Goal: Task Accomplishment & Management: Manage account settings

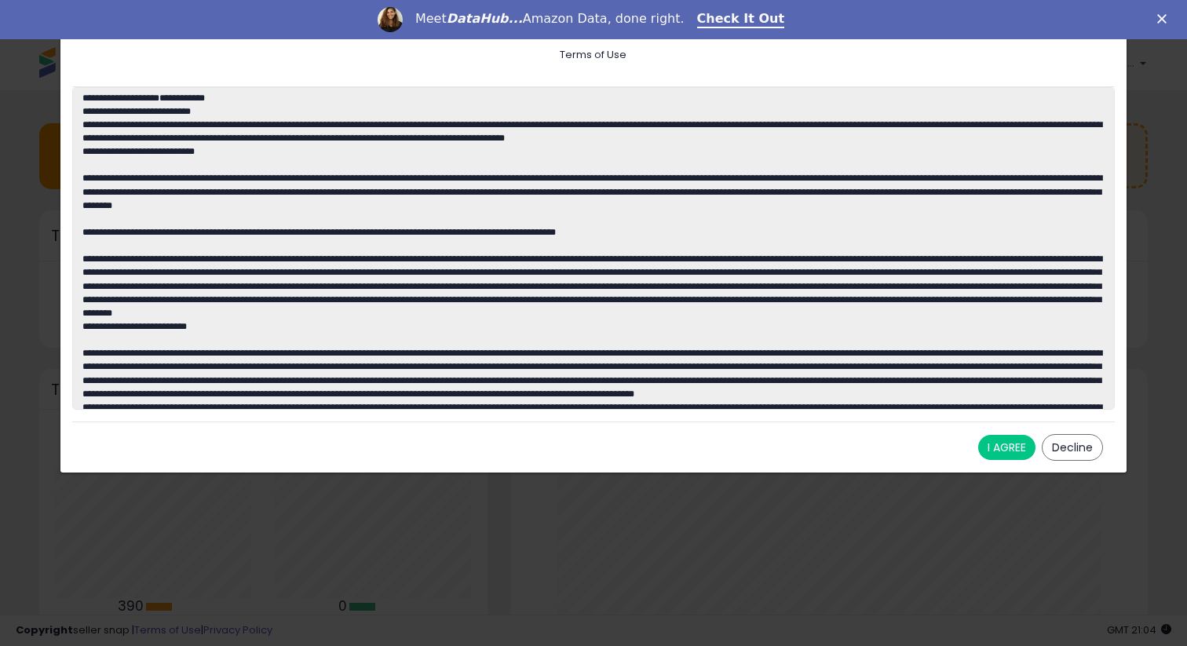
click at [1012, 451] on button "I AGREE" at bounding box center [1006, 447] width 57 height 25
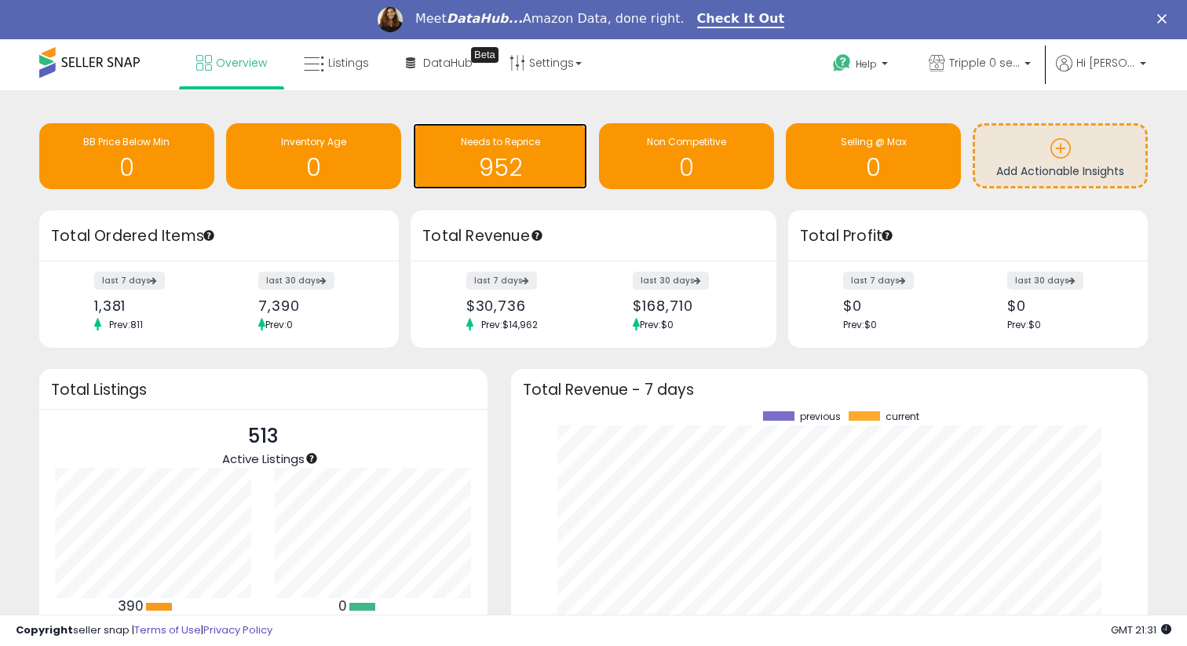
click at [525, 151] on div "952" at bounding box center [500, 158] width 159 height 46
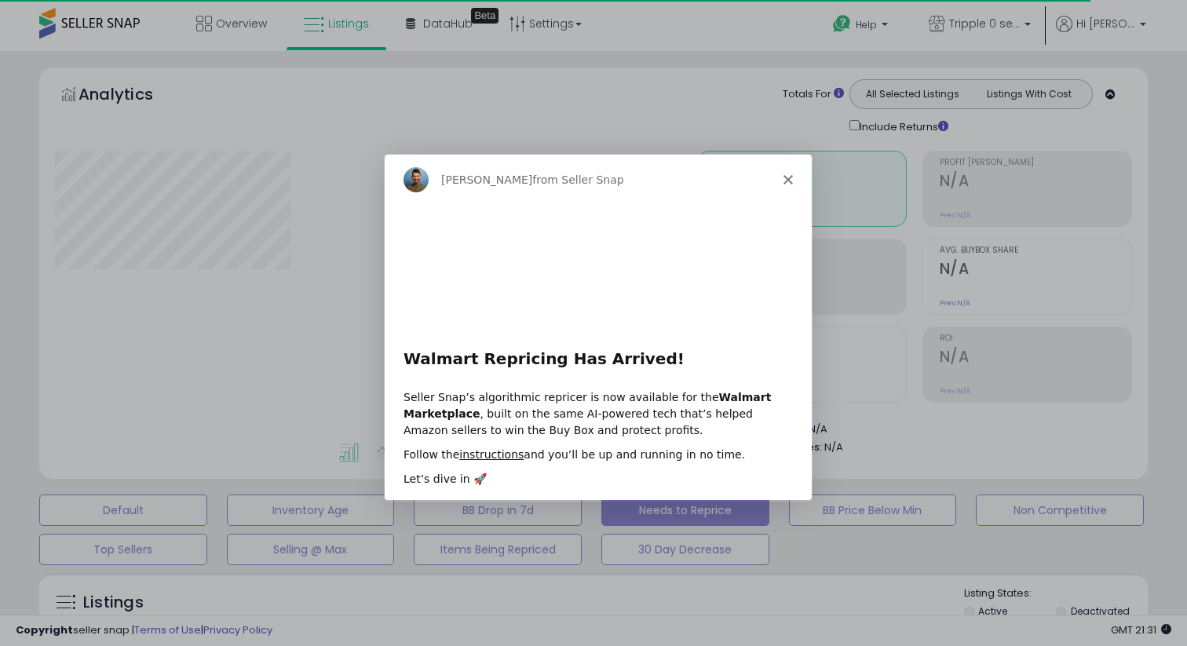
click at [790, 182] on polygon "Close" at bounding box center [787, 178] width 9 height 9
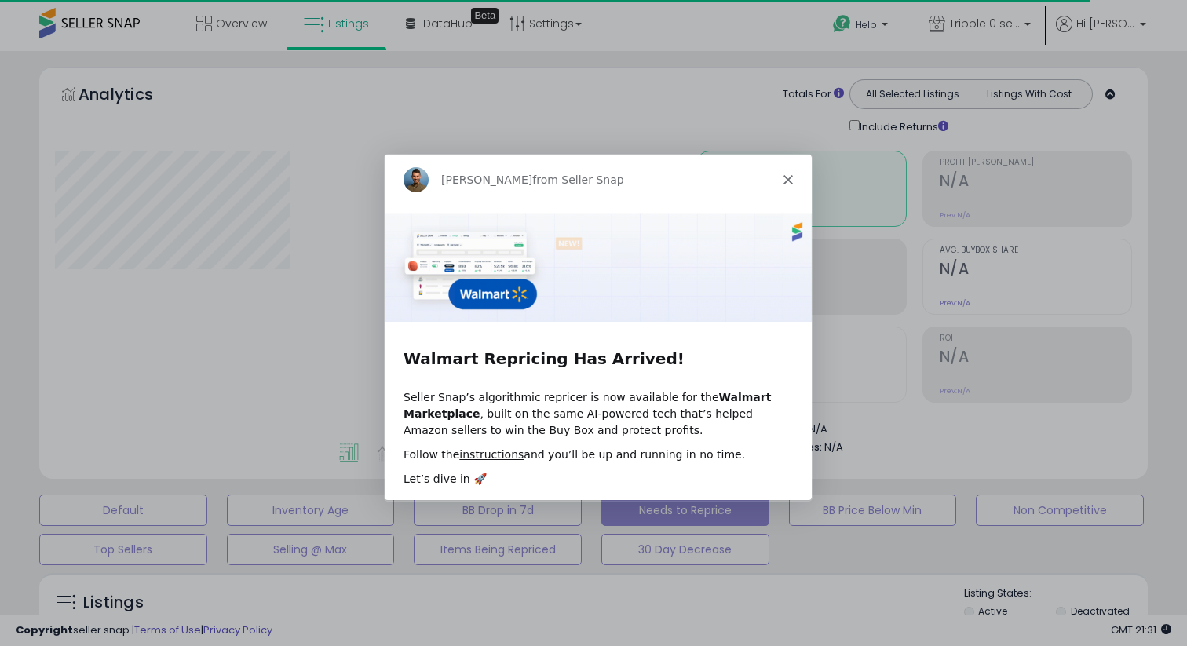
select select "**"
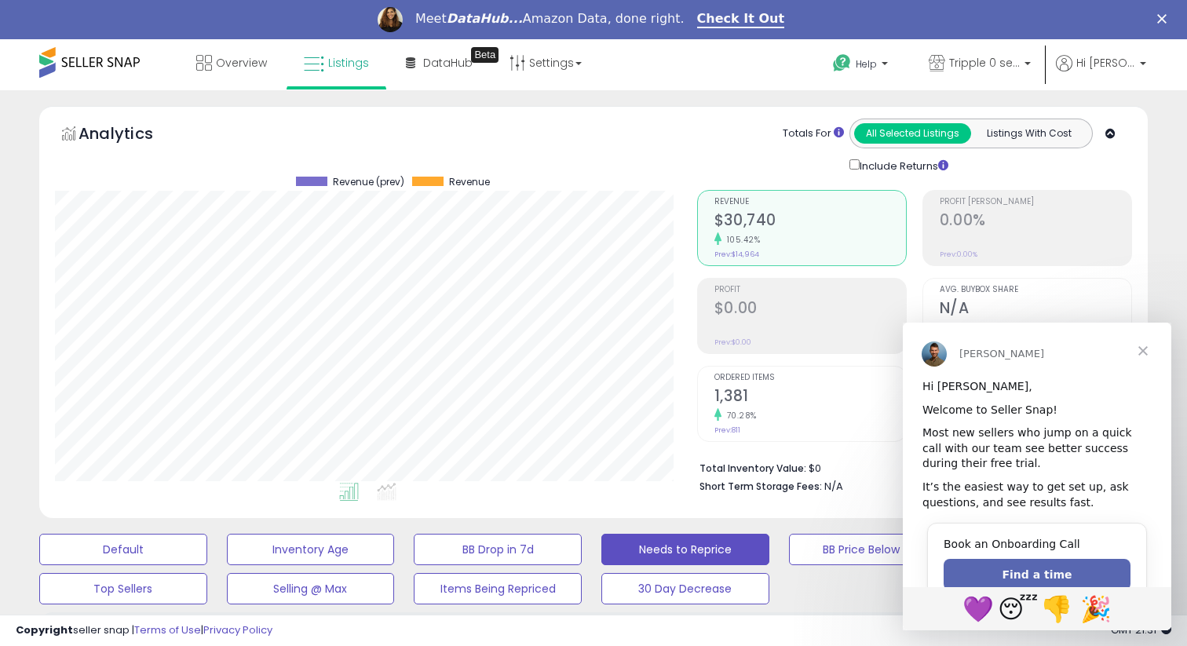
scroll to position [322, 642]
click at [1135, 342] on span "Close" at bounding box center [1143, 351] width 57 height 57
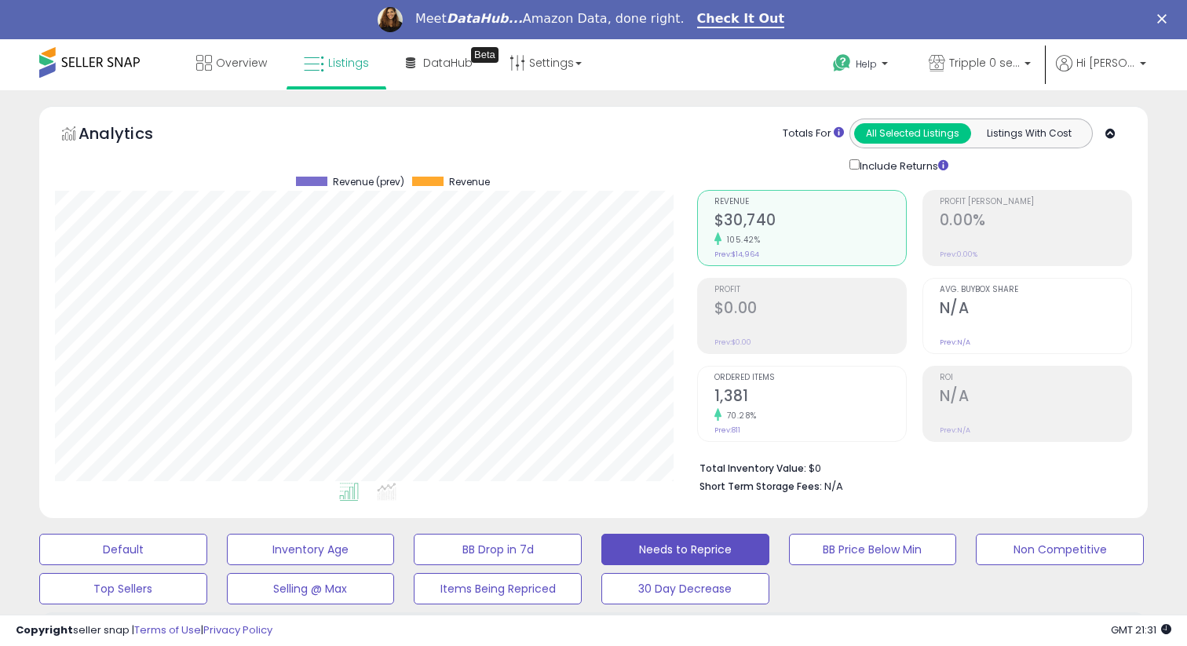
click at [1165, 9] on div "Meet DataHub... Amazon Data, done right. Check It Out" at bounding box center [593, 19] width 1187 height 27
click at [1161, 20] on polygon "Close" at bounding box center [1161, 18] width 9 height 9
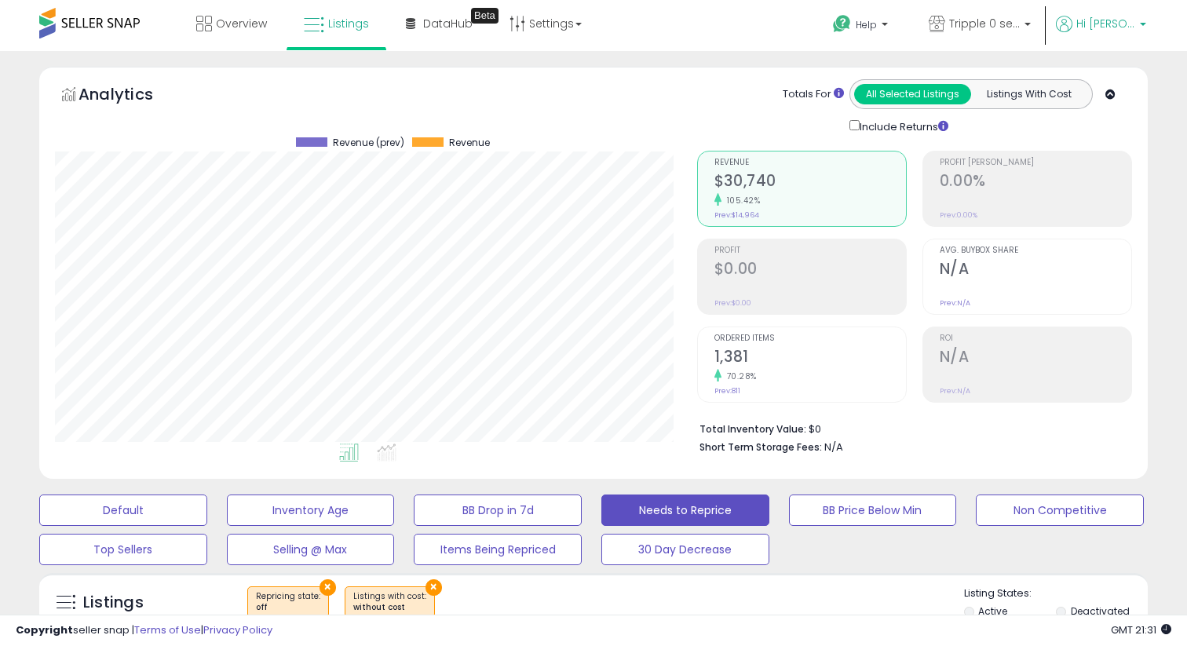
click at [1124, 32] on p "Hi [PERSON_NAME]" at bounding box center [1101, 26] width 90 height 20
click at [660, 441] on ul at bounding box center [352, 455] width 643 height 28
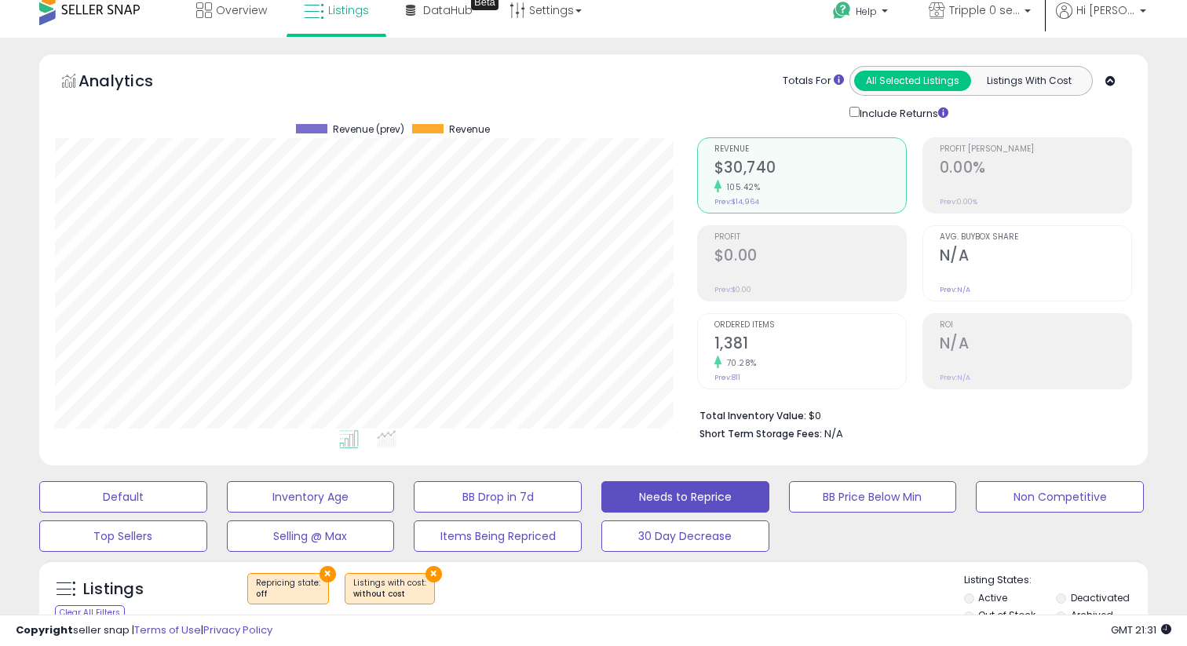
scroll to position [0, 0]
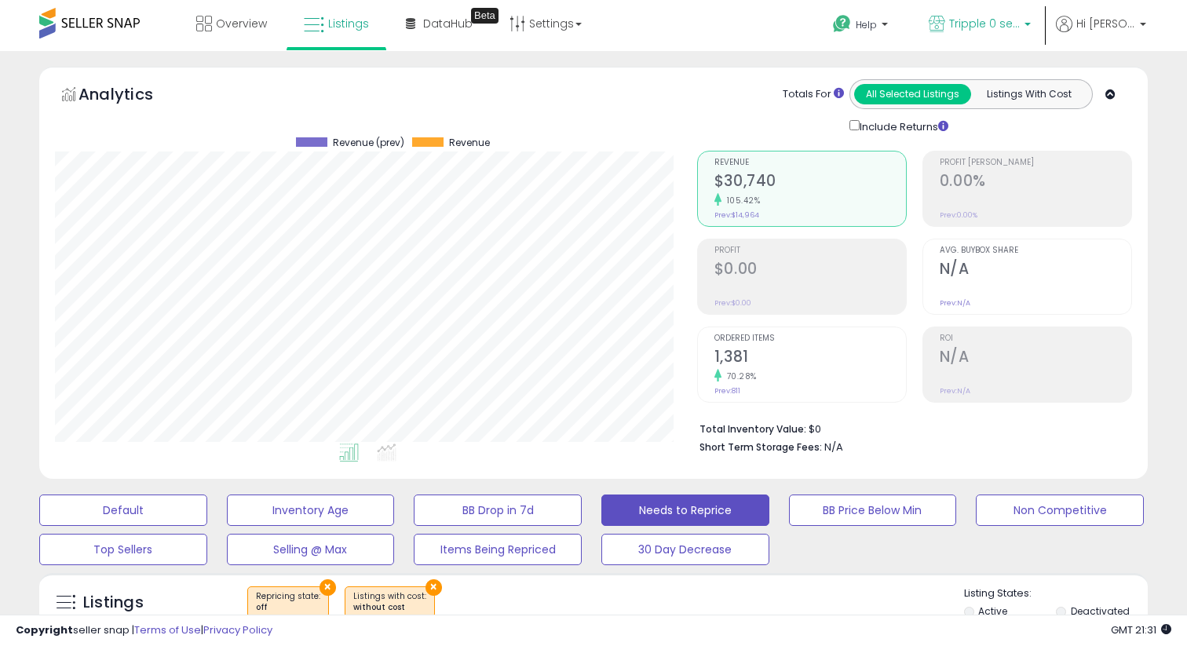
click at [1000, 23] on span "Tripple 0 seller" at bounding box center [984, 24] width 71 height 16
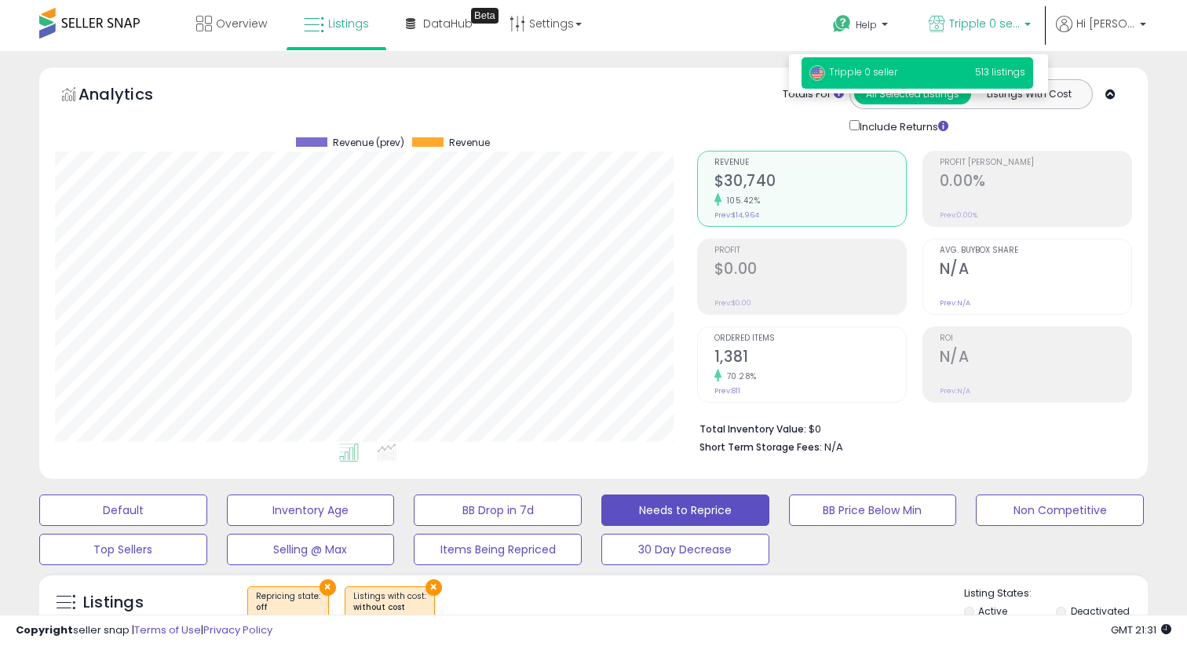
click at [1127, 135] on div "Retrieving aggregations.. Revenue $30,740 105.42% Prev: $14,964 Profit $0.00" at bounding box center [915, 299] width 459 height 328
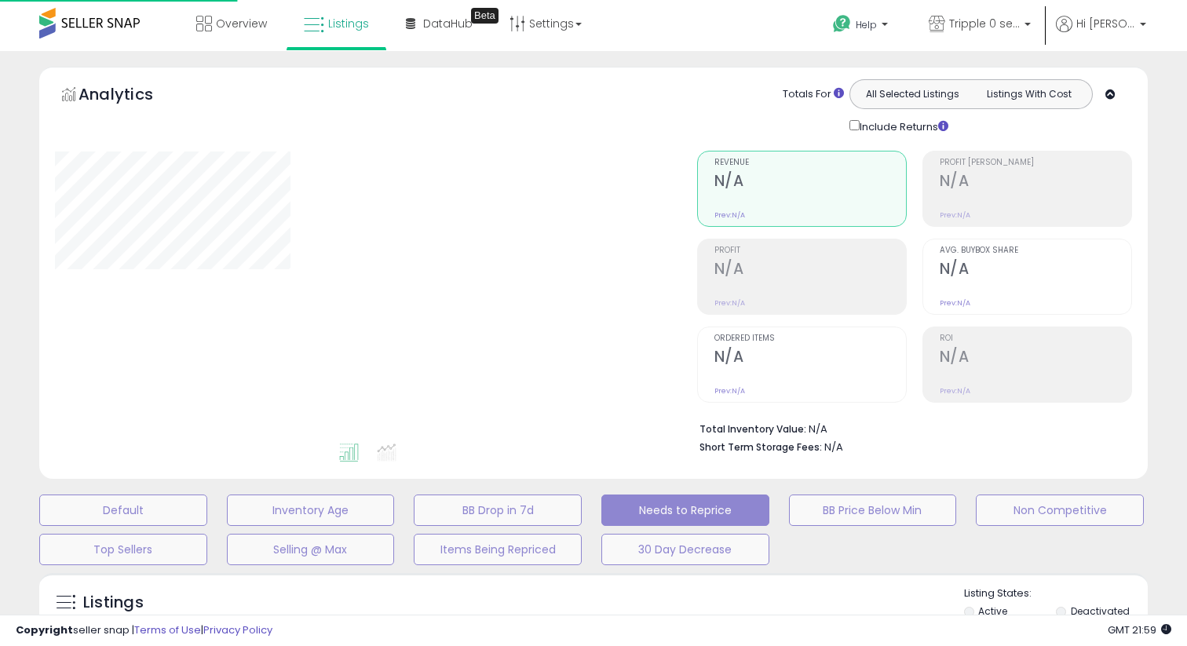
select select "**"
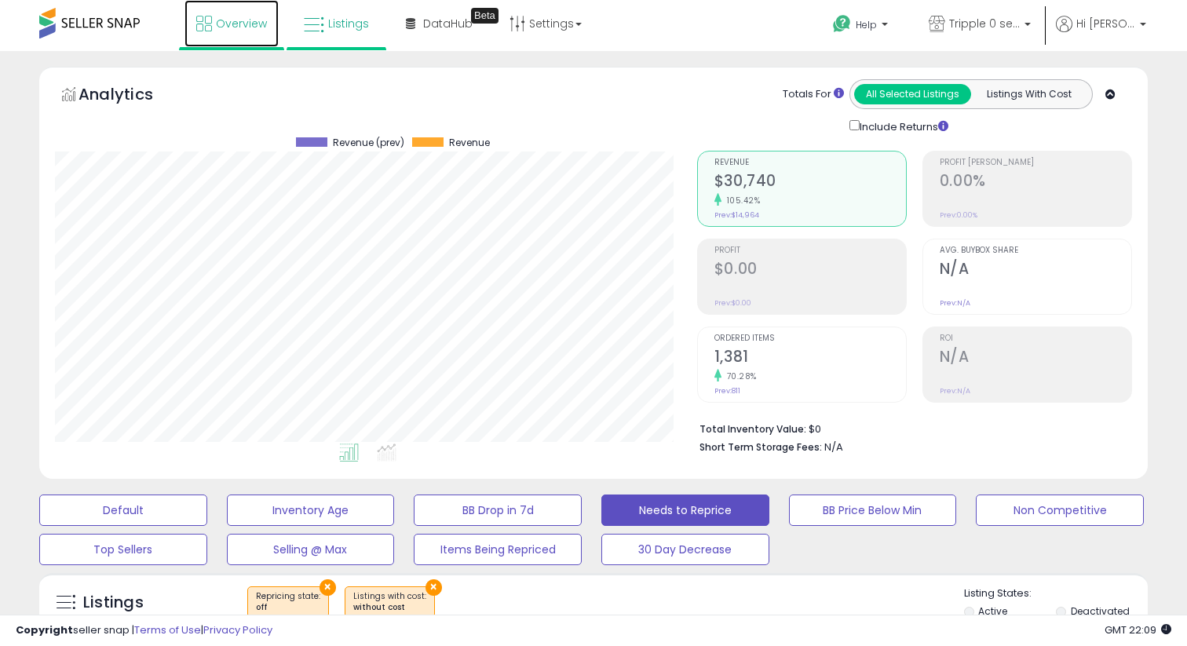
click at [262, 34] on link "Overview" at bounding box center [232, 23] width 94 height 47
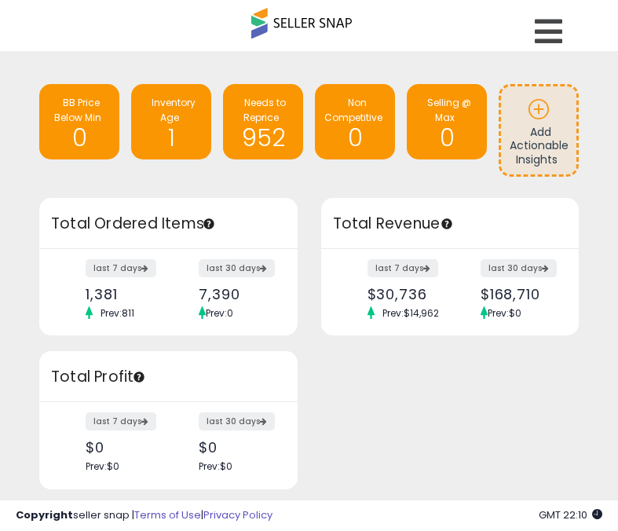
scroll to position [785045, 784989]
click at [556, 21] on icon at bounding box center [548, 31] width 27 height 31
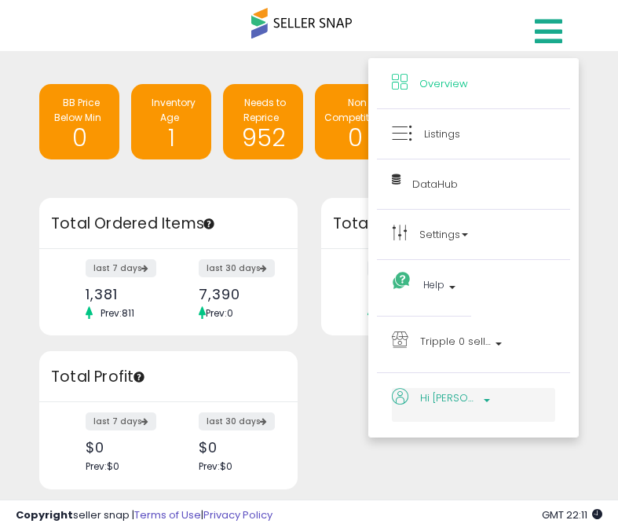
click at [464, 410] on p "Hi [PERSON_NAME]" at bounding box center [473, 401] width 163 height 26
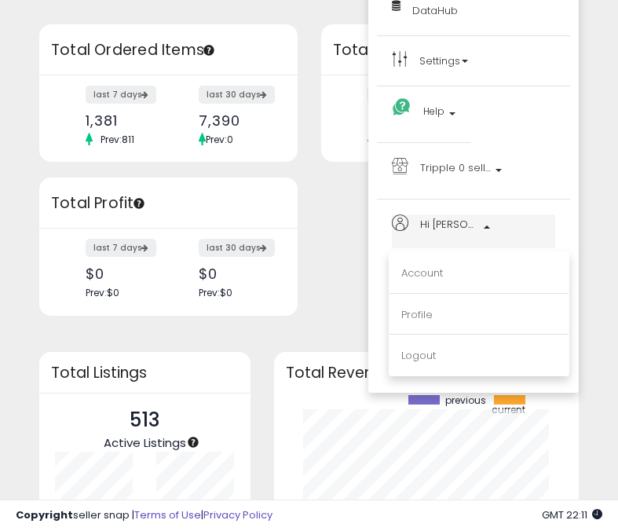
scroll to position [187, 0]
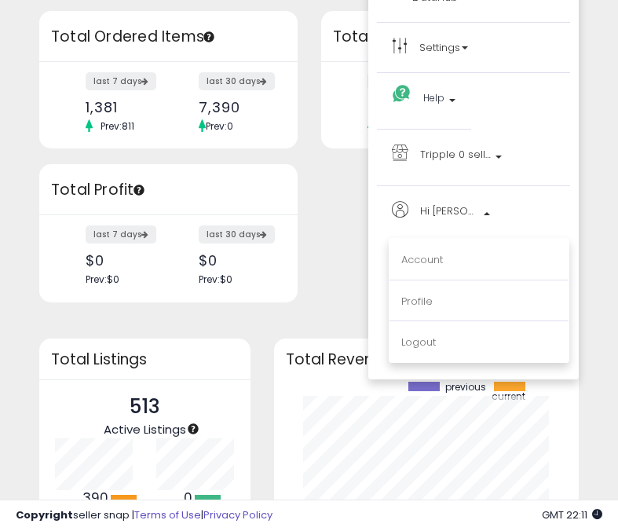
click at [422, 272] on li "Account" at bounding box center [478, 260] width 179 height 39
click at [422, 264] on link "Account" at bounding box center [422, 259] width 42 height 15
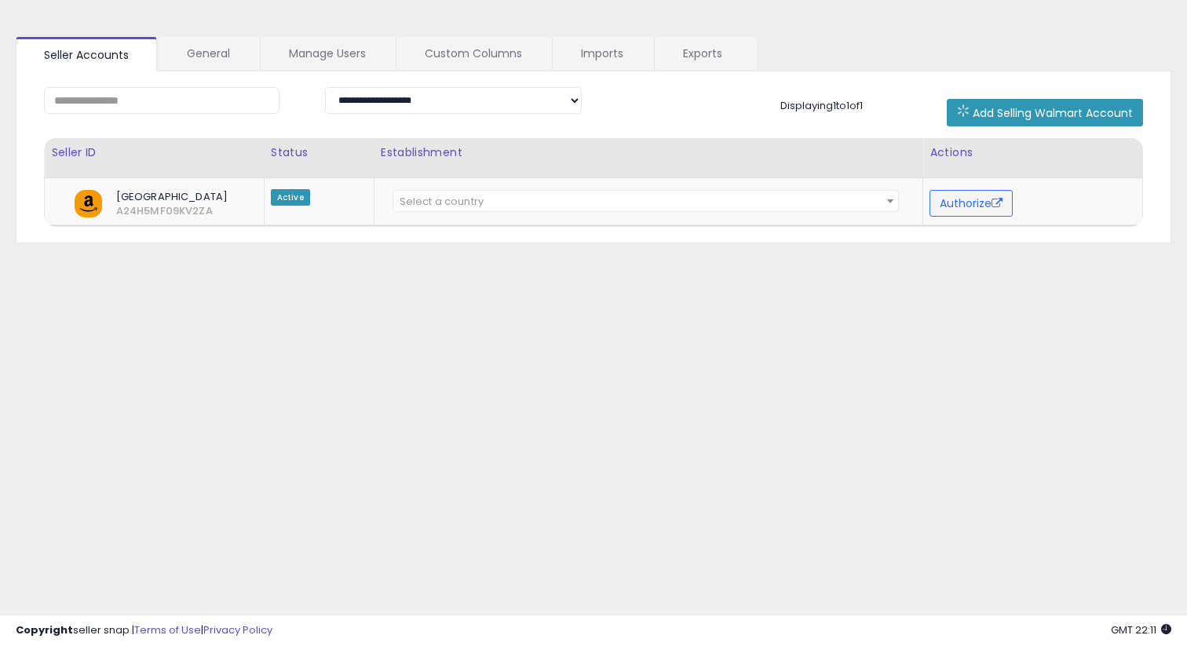
scroll to position [60, 0]
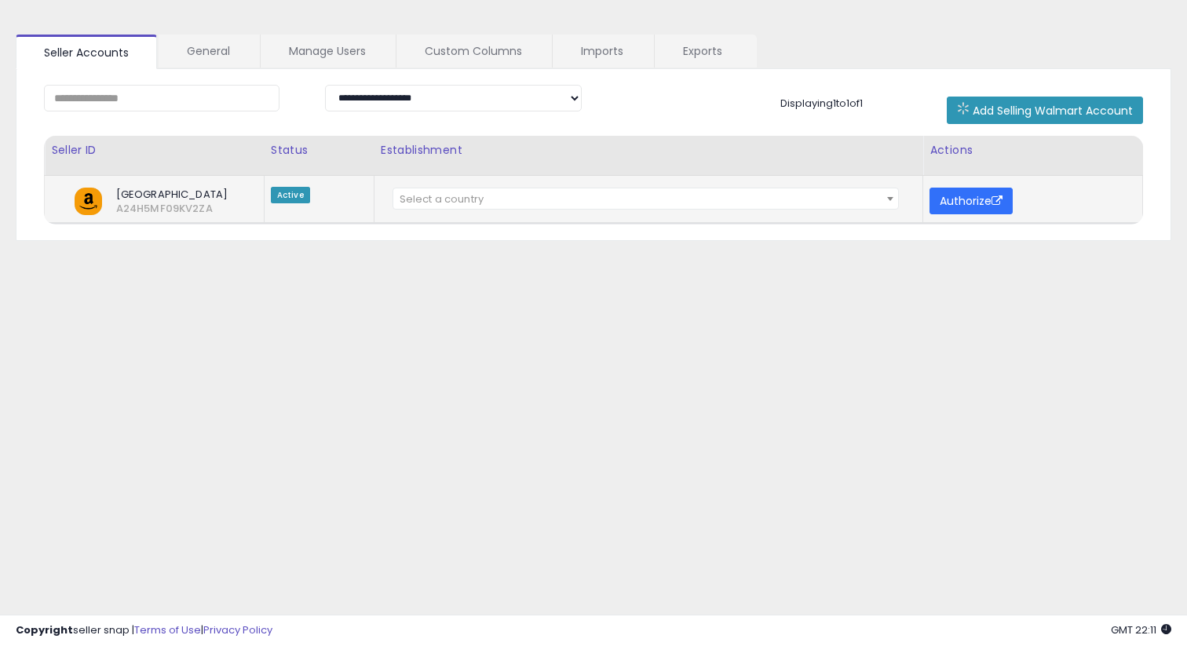
click at [617, 201] on button "Authorize" at bounding box center [971, 201] width 83 height 27
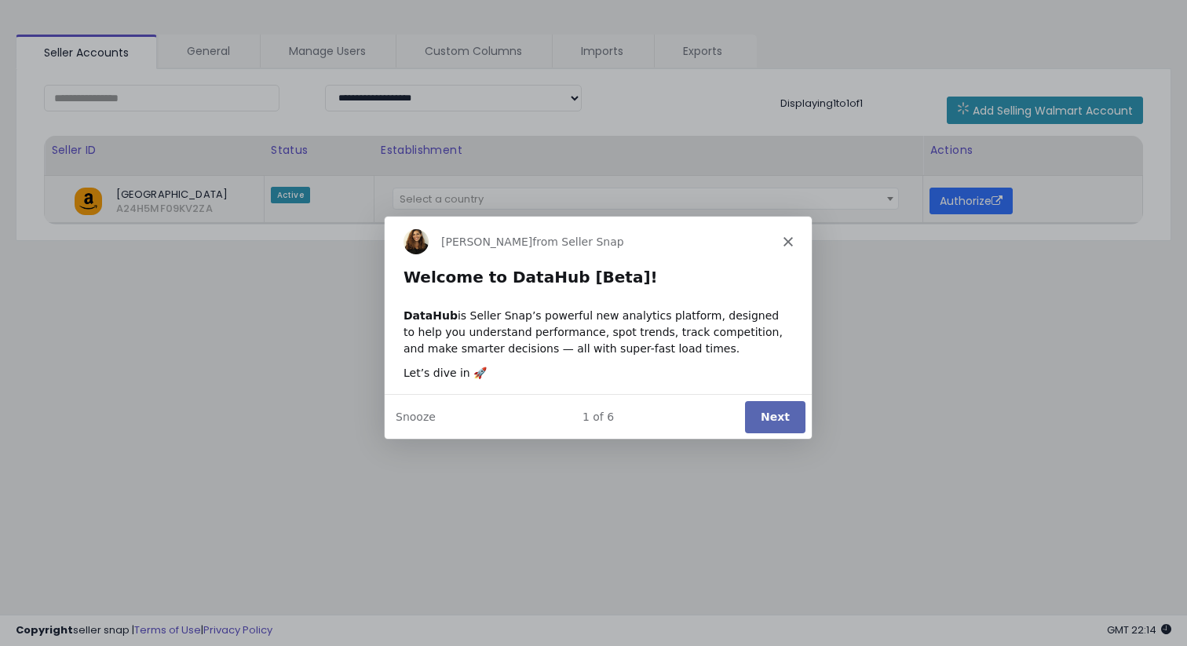
scroll to position [0, 0]
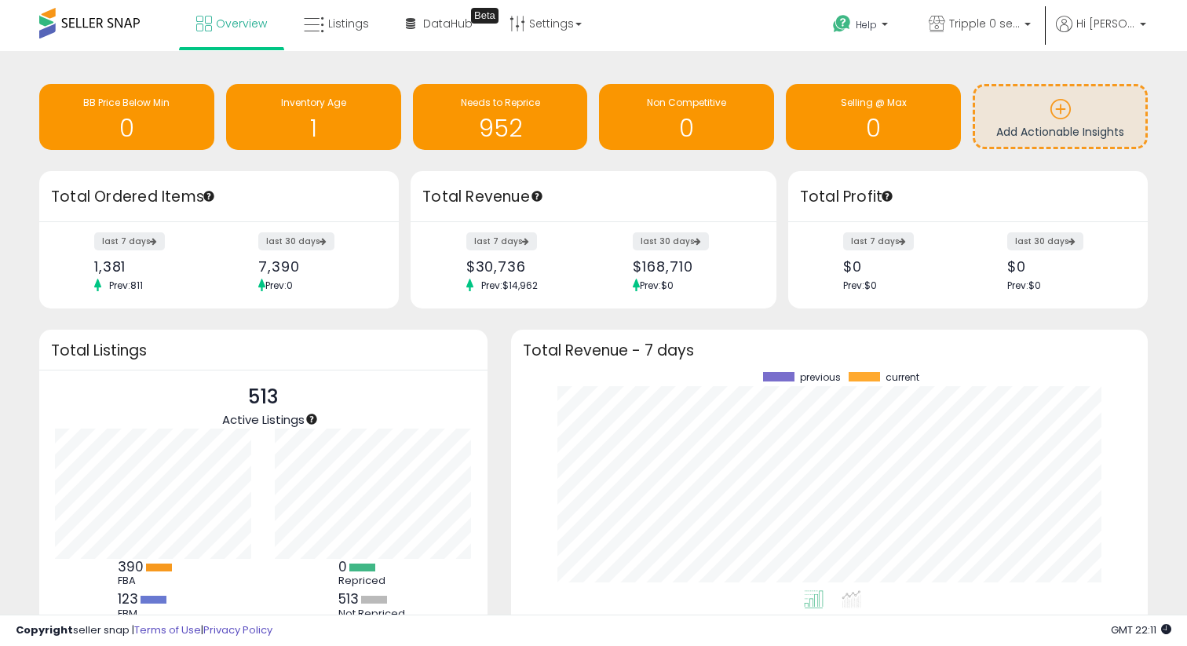
scroll to position [41, 0]
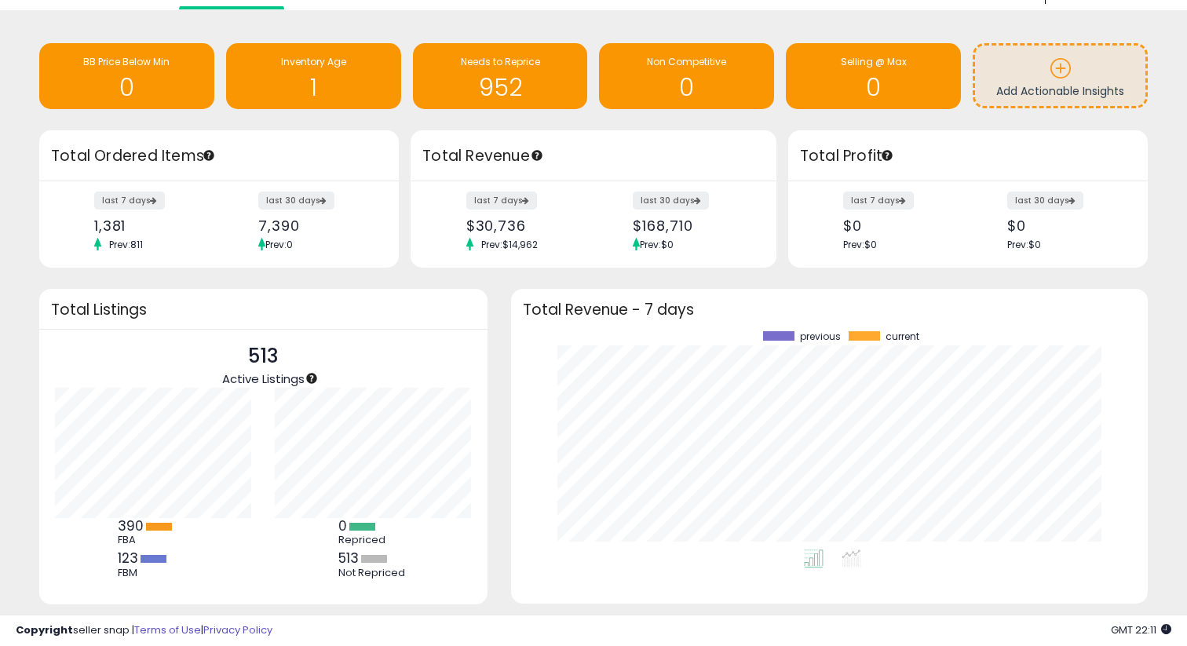
click at [686, 221] on div "$168,710" at bounding box center [690, 226] width 115 height 16
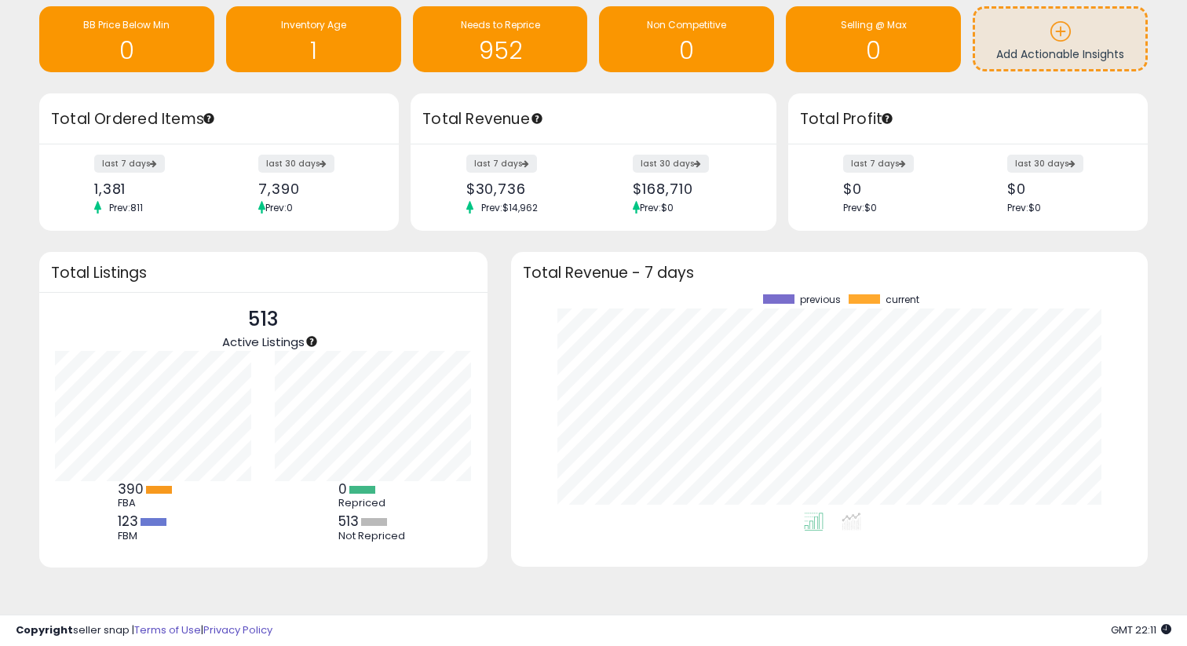
scroll to position [0, 0]
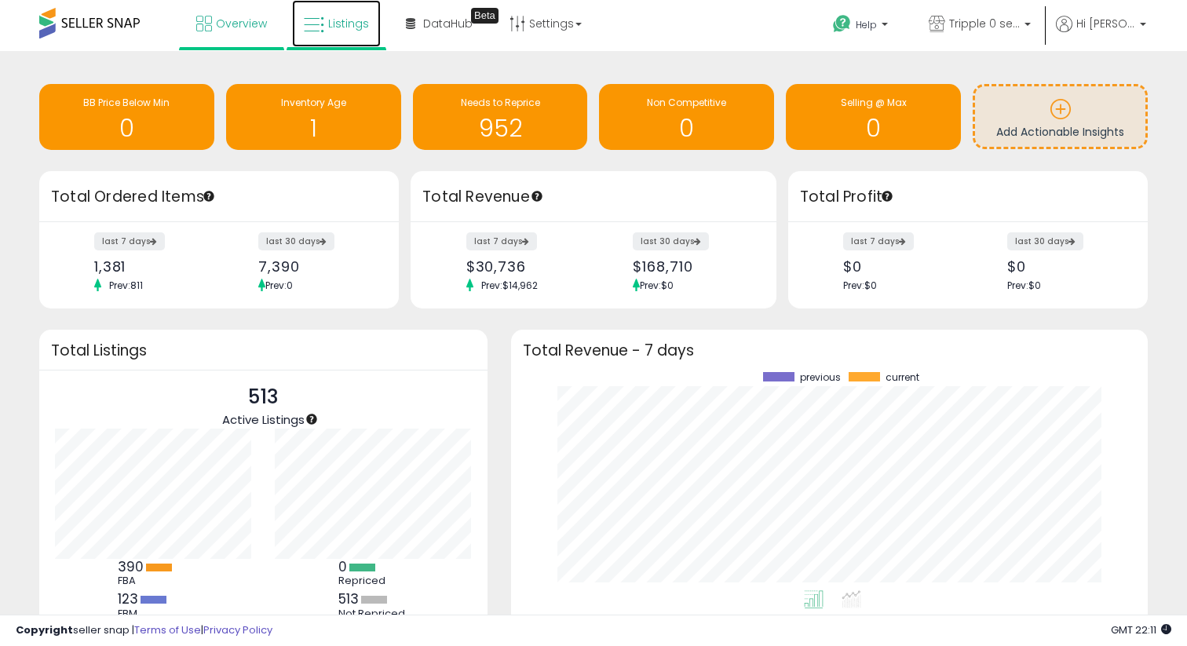
click at [357, 27] on span "Listings" at bounding box center [348, 24] width 41 height 16
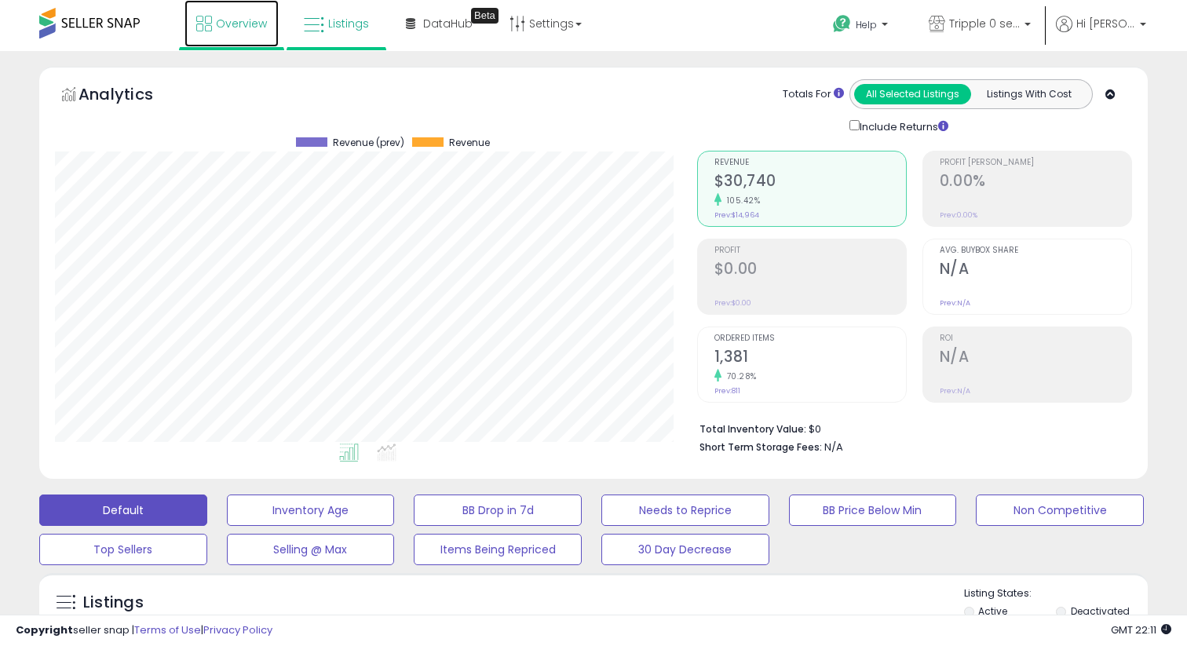
click at [239, 18] on span "Overview" at bounding box center [241, 24] width 51 height 16
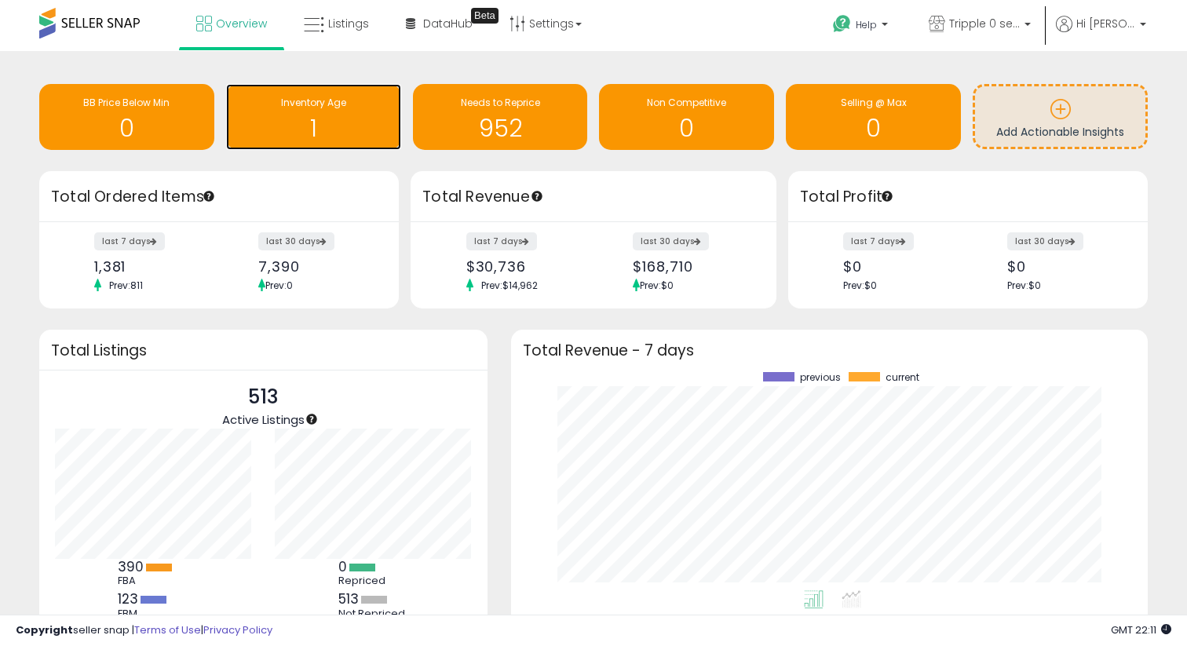
click at [283, 114] on div "1" at bounding box center [313, 119] width 159 height 46
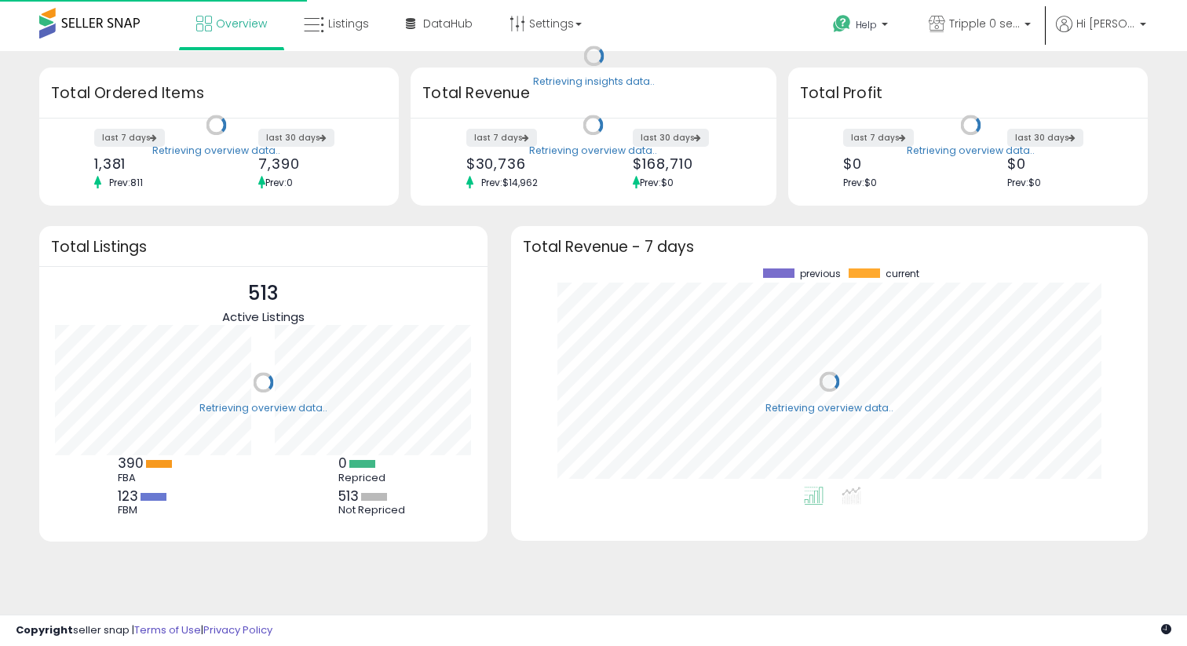
scroll to position [218, 605]
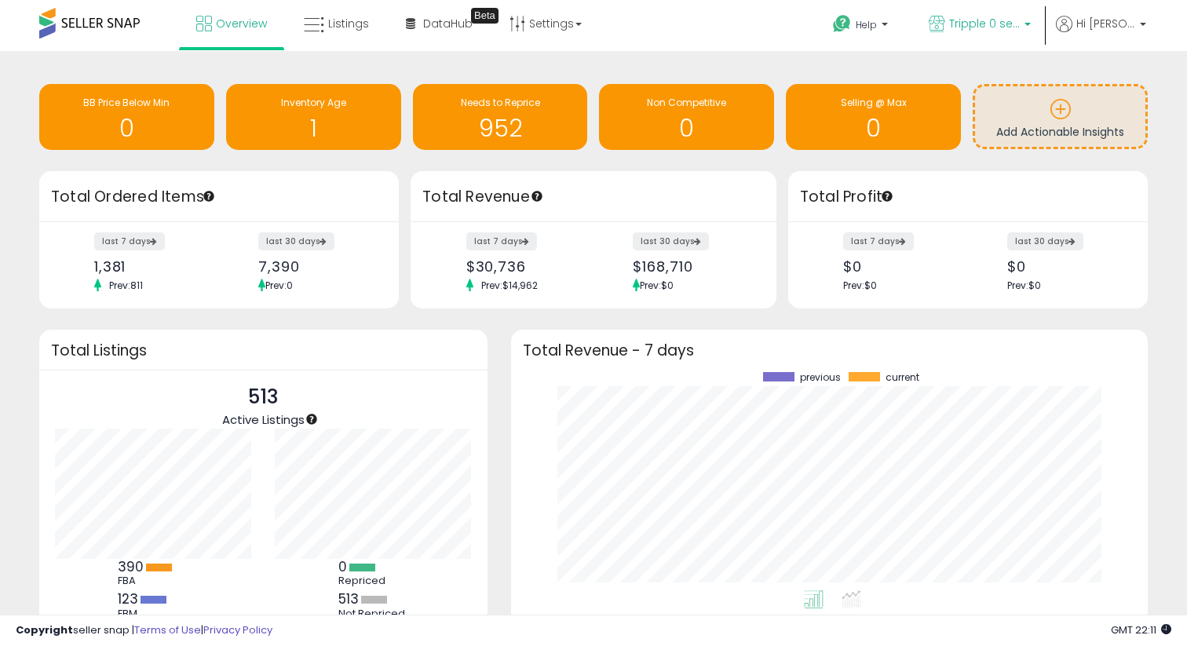
click at [1026, 22] on p "Tripple 0 seller" at bounding box center [980, 26] width 102 height 20
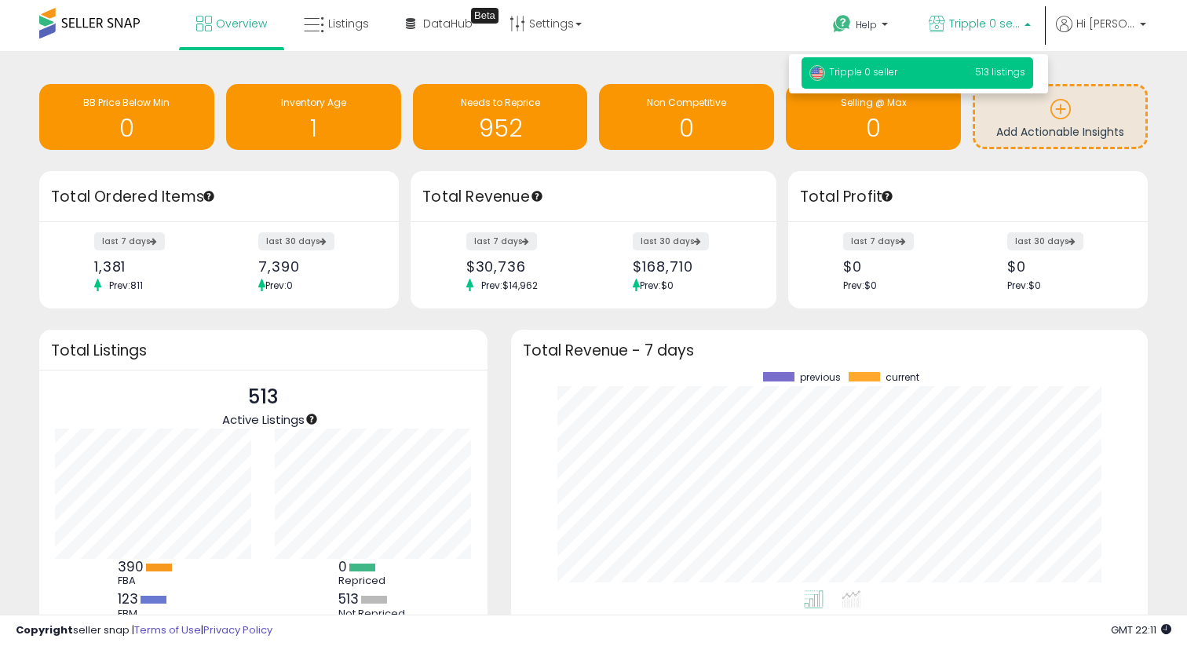
click at [1100, 79] on div "Retrieving insights data.. BB Price Below Min 0 Inventory Age 1 Needs to Repric…" at bounding box center [593, 119] width 1132 height 104
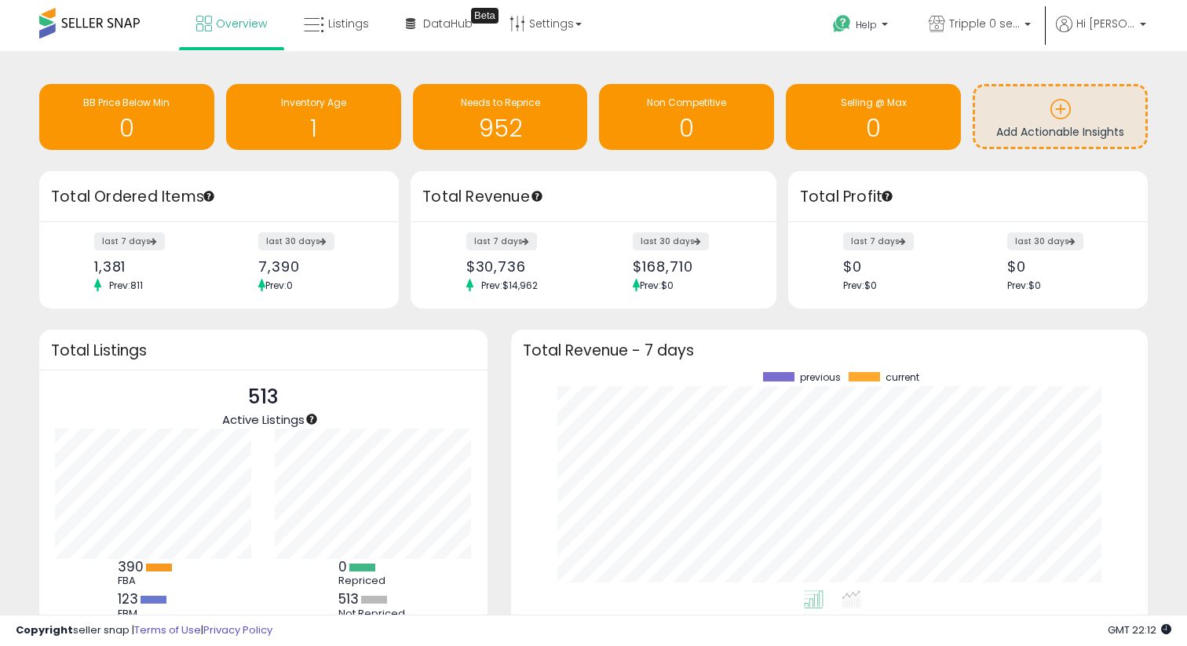
scroll to position [24, 0]
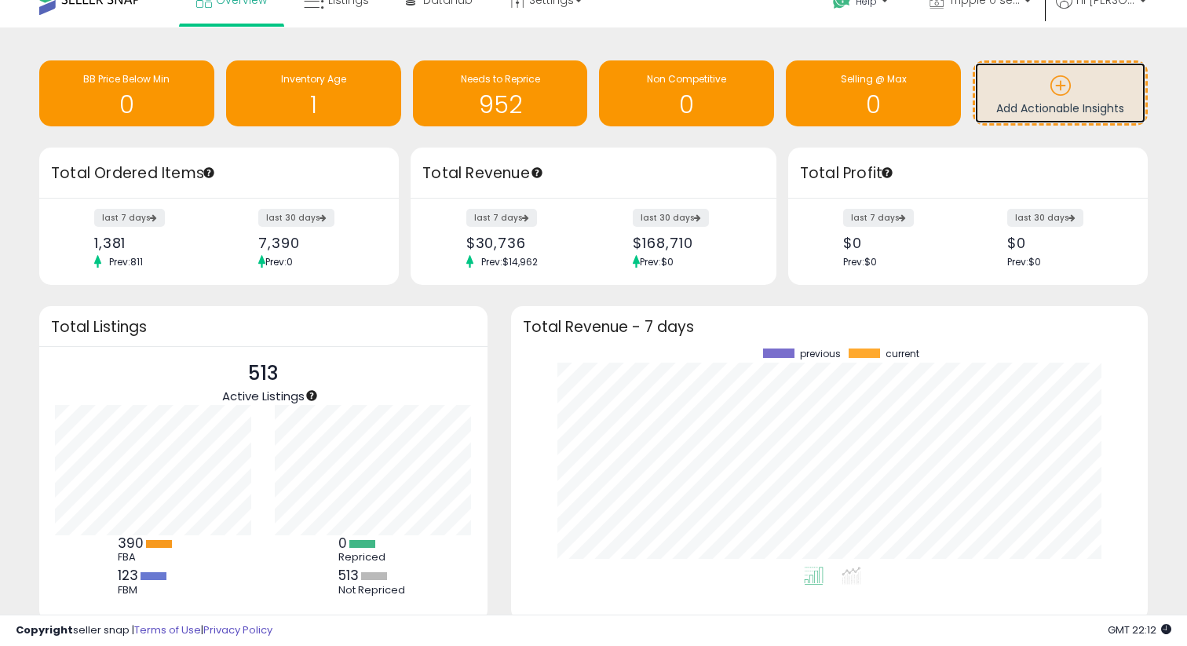
click at [1060, 93] on icon at bounding box center [1061, 86] width 22 height 22
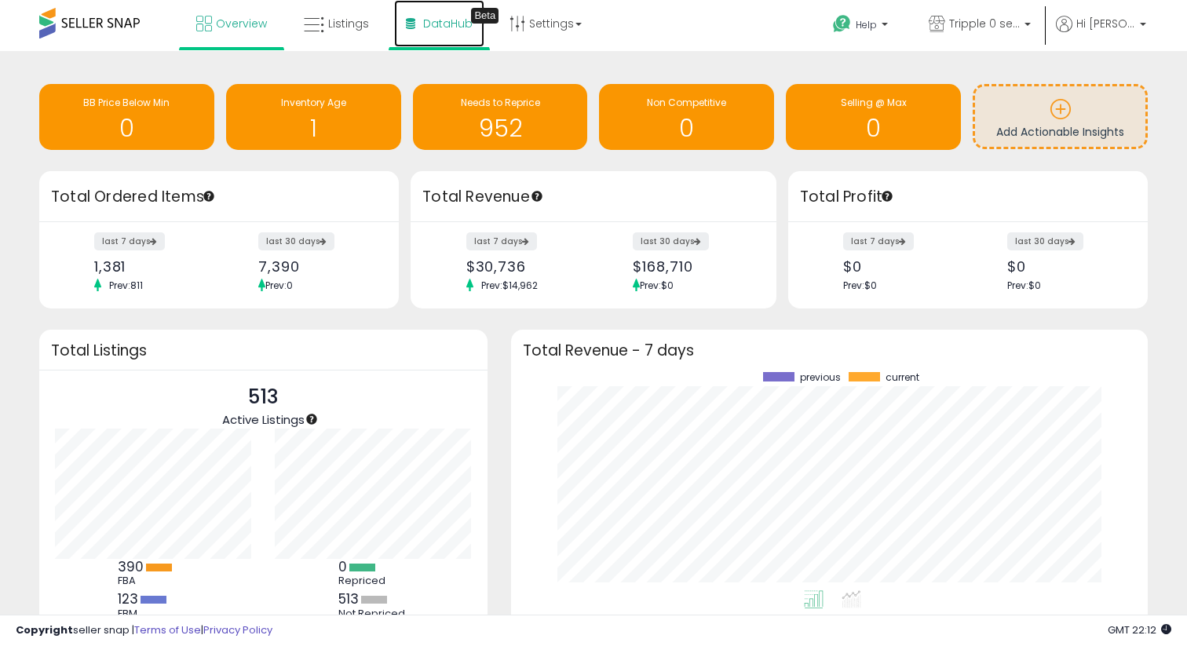
click at [445, 23] on span "DataHub" at bounding box center [447, 24] width 49 height 16
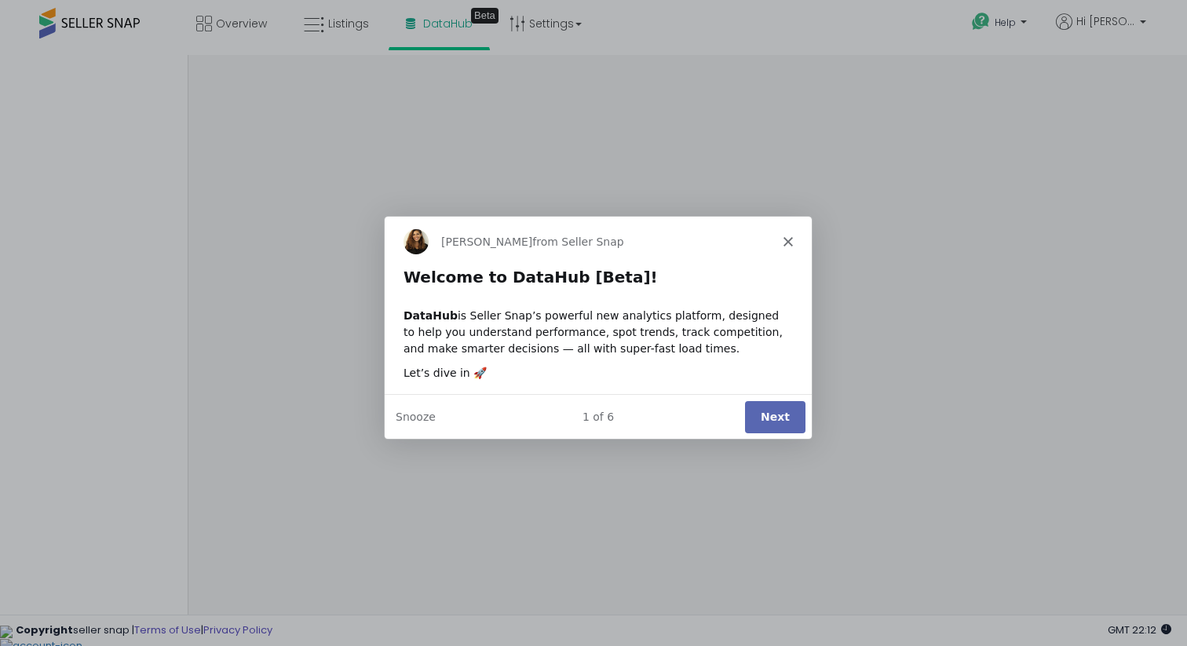
click at [789, 419] on button "Next" at bounding box center [774, 416] width 60 height 32
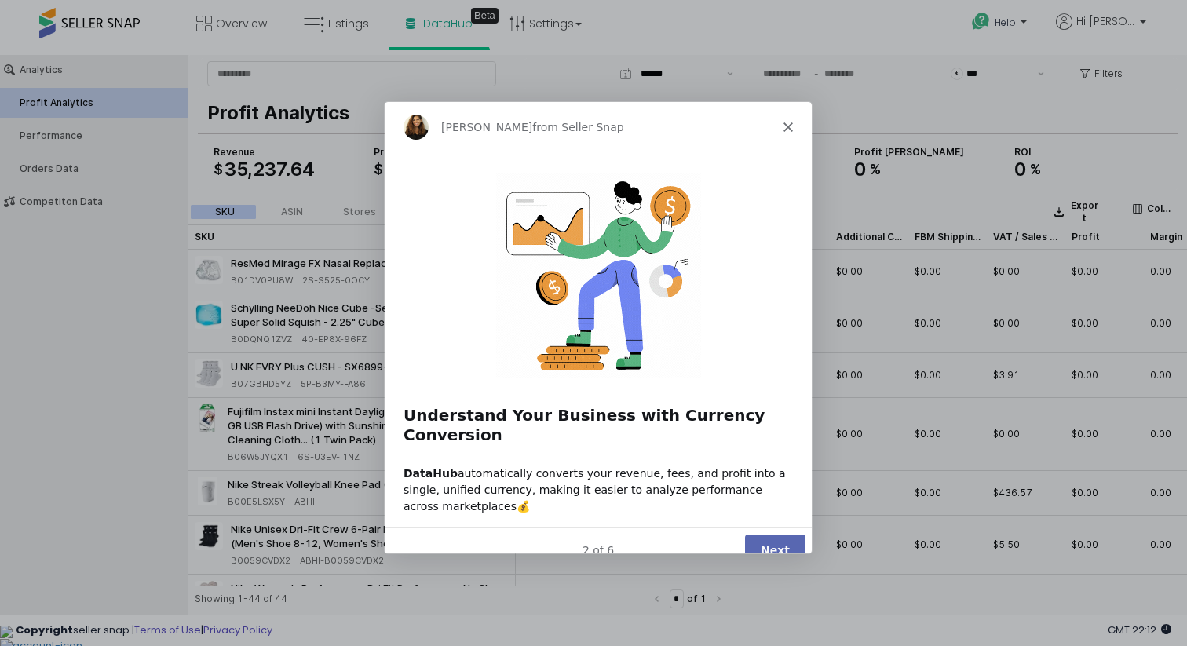
click at [752, 534] on button "Next" at bounding box center [774, 550] width 60 height 32
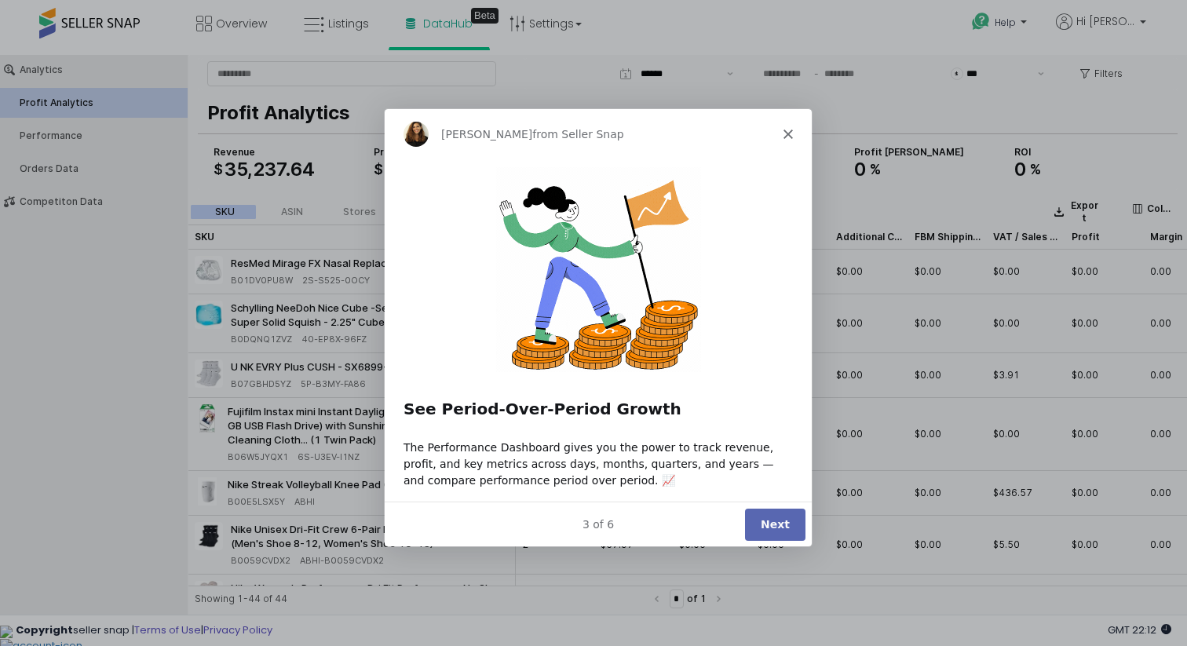
click at [758, 518] on button "Next" at bounding box center [774, 523] width 60 height 32
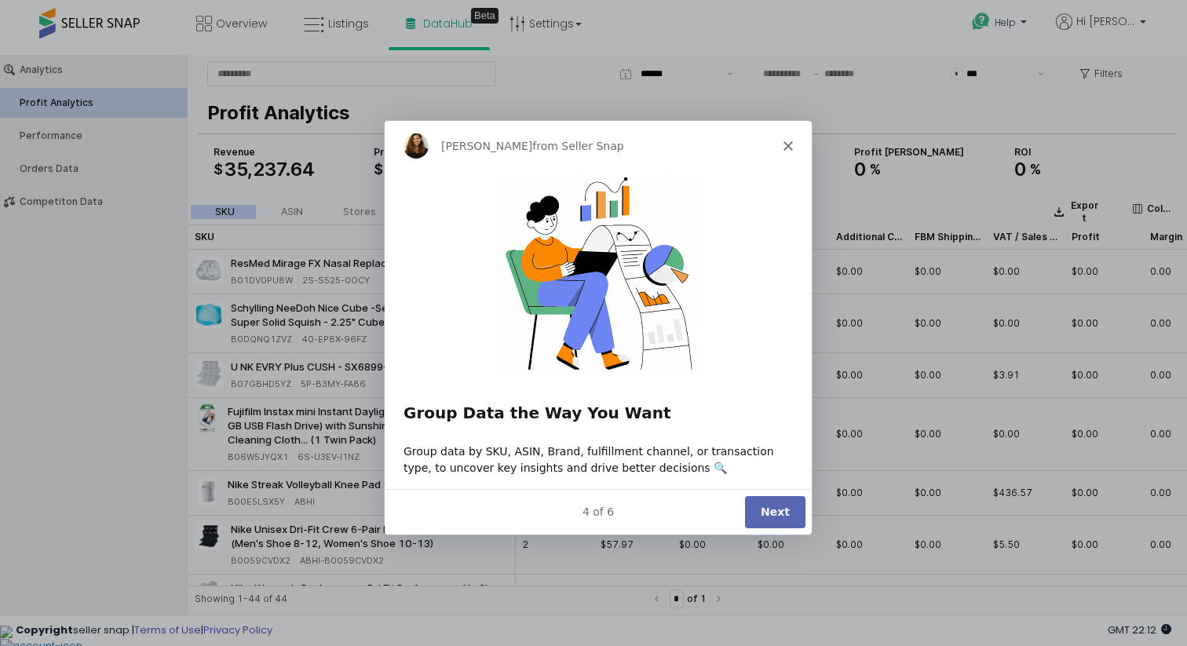
click at [758, 517] on button "Next" at bounding box center [774, 512] width 60 height 32
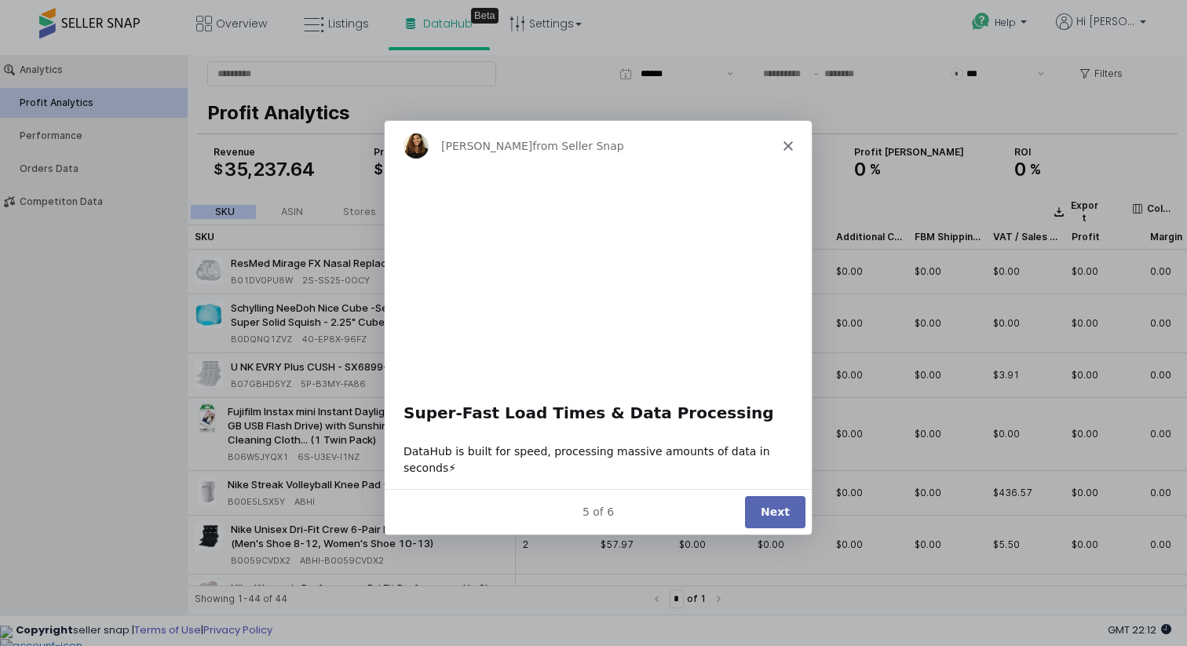
click at [758, 517] on button "Next" at bounding box center [774, 512] width 60 height 32
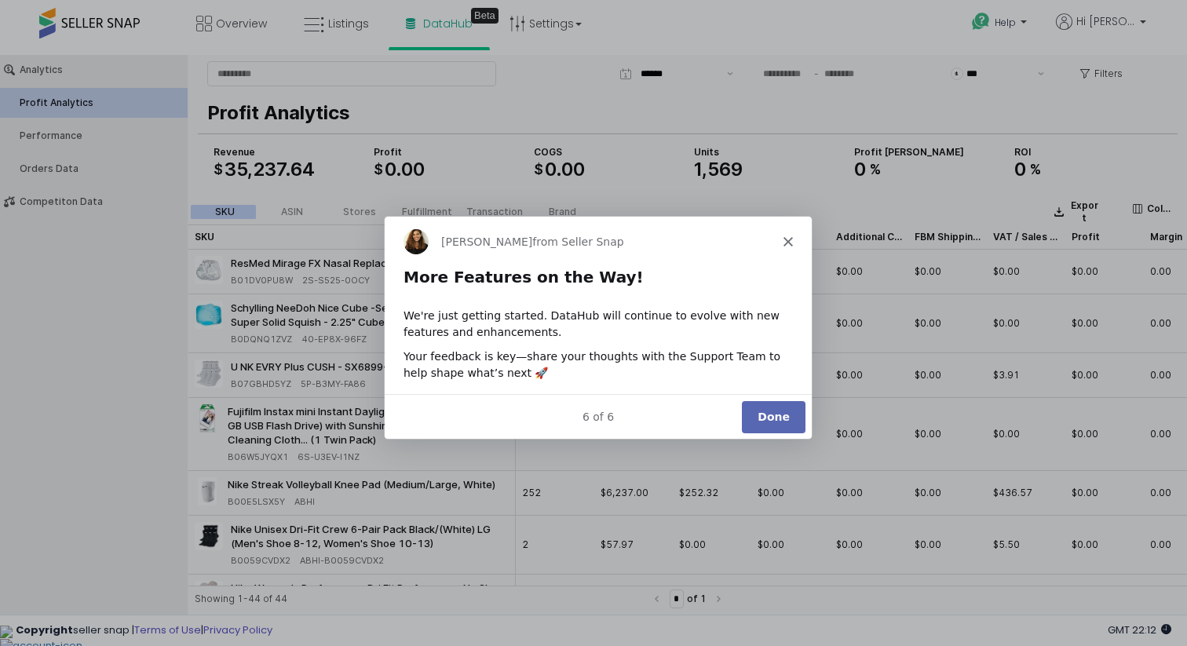
click at [765, 418] on button "Done" at bounding box center [773, 416] width 64 height 32
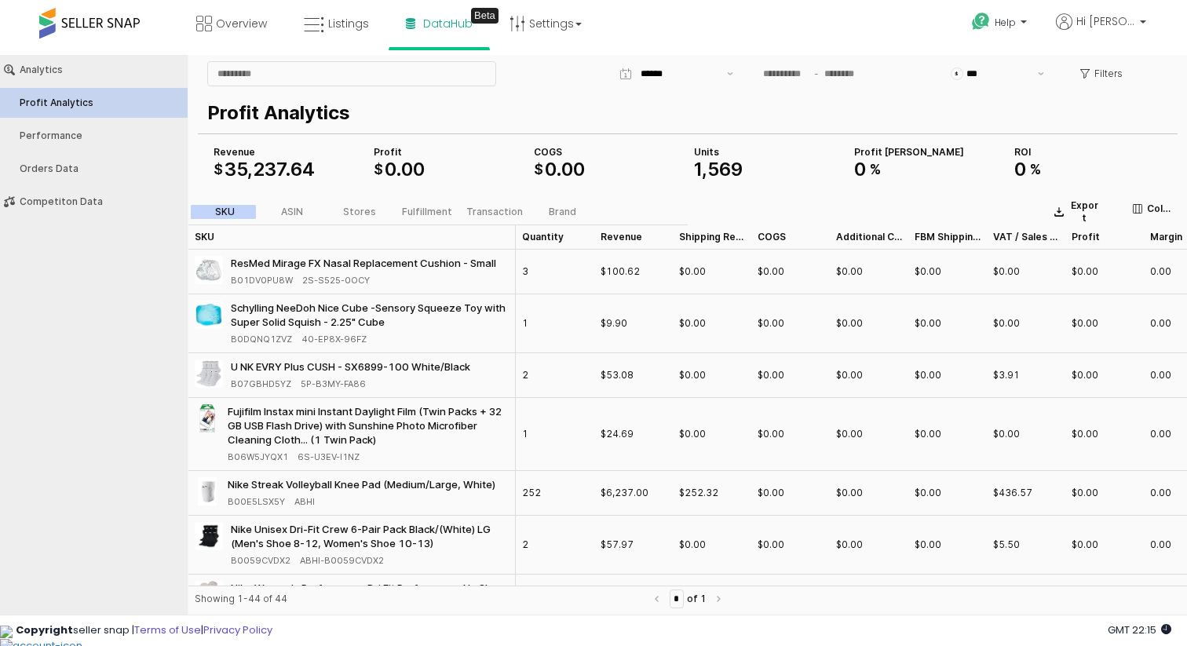
click at [108, 13] on span at bounding box center [89, 23] width 101 height 31
click at [108, 24] on span at bounding box center [89, 23] width 101 height 31
click at [1115, 14] on span "Hi [PERSON_NAME]" at bounding box center [1106, 21] width 59 height 16
click at [1122, 74] on li "Account" at bounding box center [1110, 82] width 65 height 39
click at [1122, 82] on link "Account" at bounding box center [1111, 81] width 42 height 15
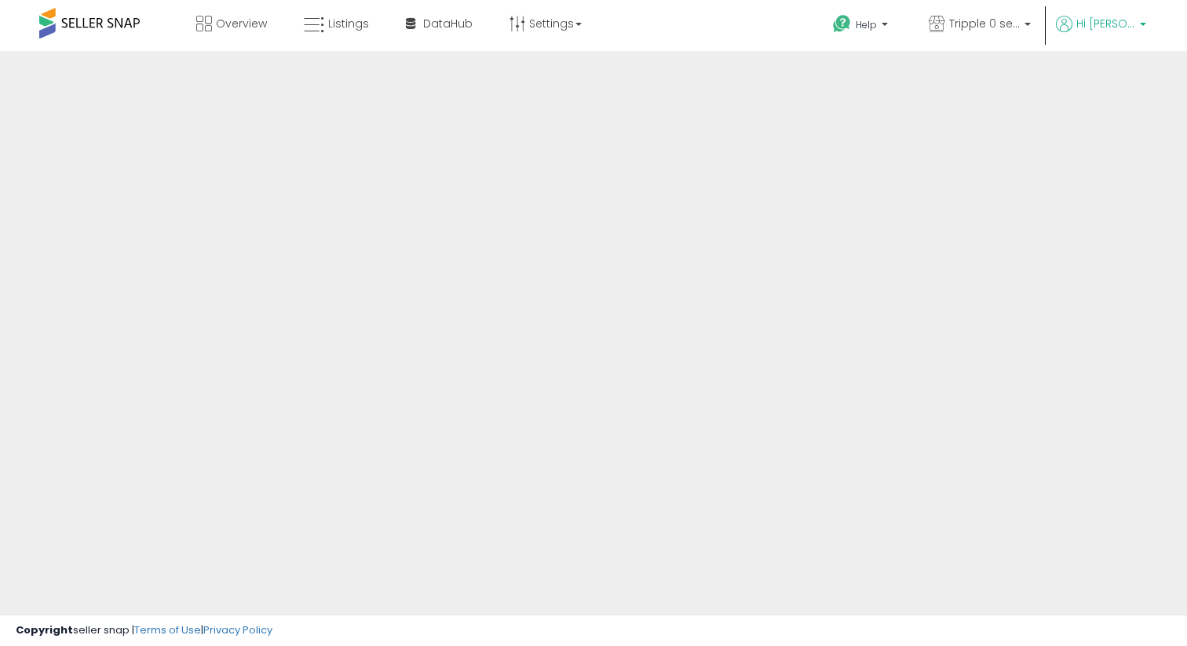
click at [1095, 27] on span "Hi [PERSON_NAME]" at bounding box center [1106, 24] width 59 height 16
click at [1145, 20] on p "Hi [PERSON_NAME]" at bounding box center [1101, 26] width 90 height 20
click at [1084, 24] on span "Hi [PERSON_NAME]" at bounding box center [1106, 24] width 59 height 16
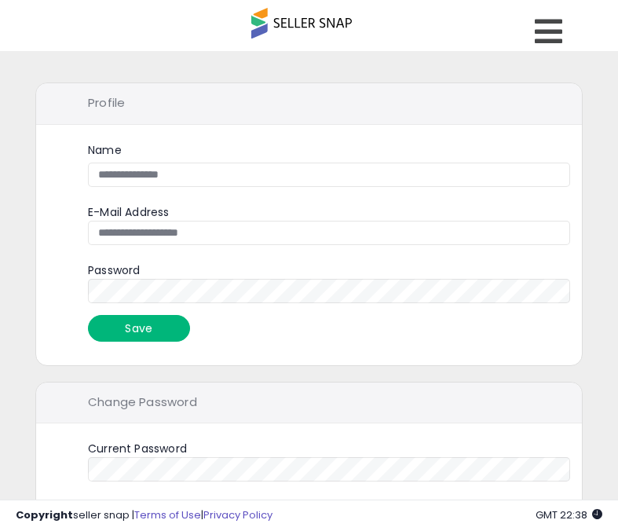
click at [161, 329] on button "Save" at bounding box center [139, 328] width 102 height 27
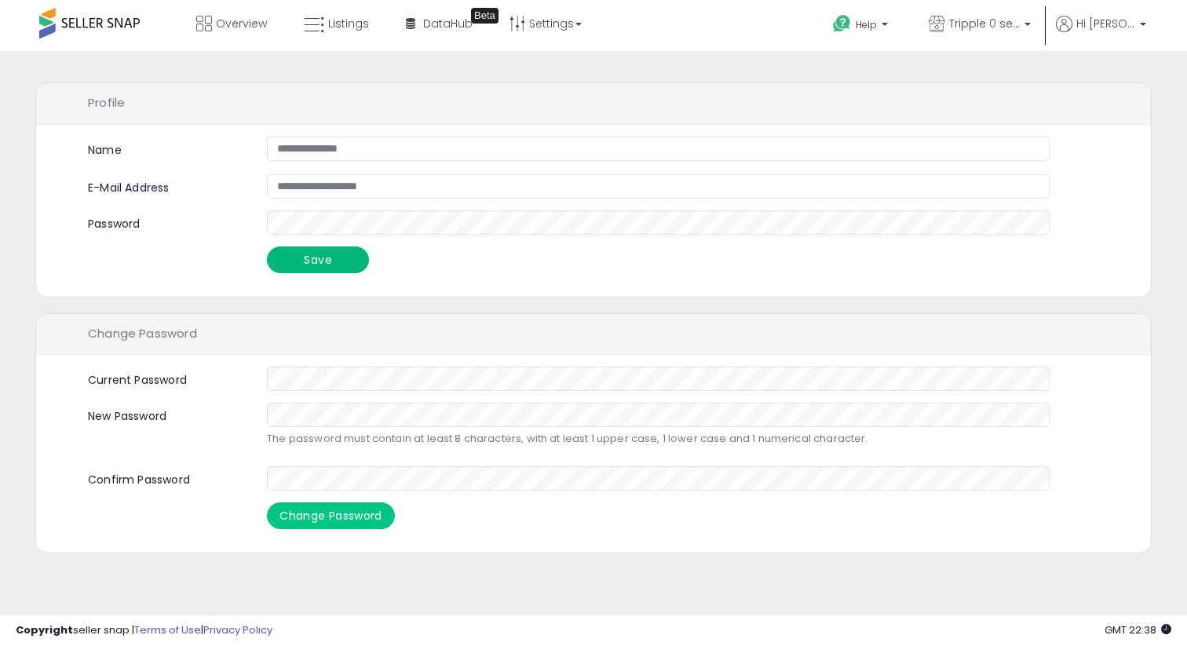
click at [341, 254] on button "Save" at bounding box center [318, 260] width 102 height 27
